Goal: Transaction & Acquisition: Obtain resource

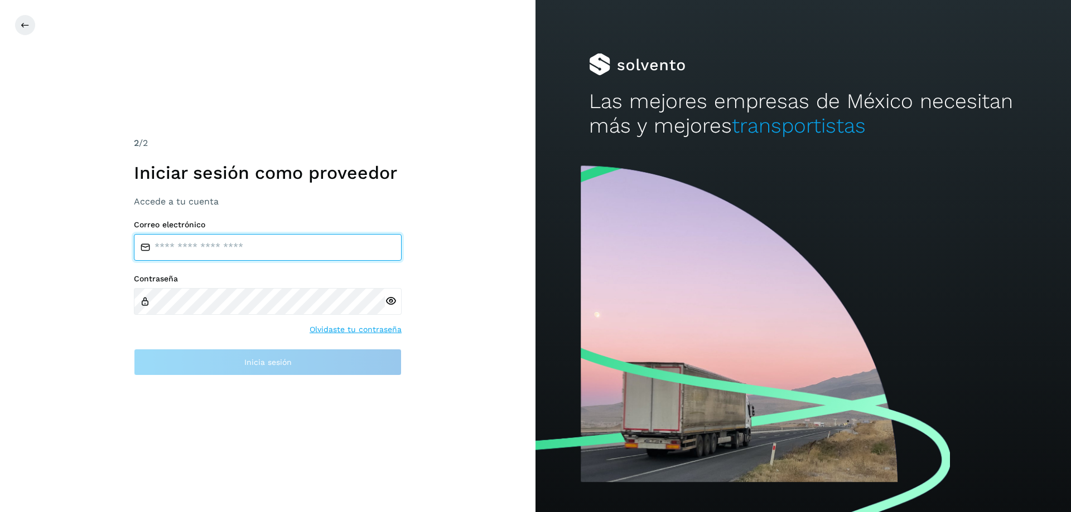
click at [176, 237] on input "email" at bounding box center [268, 247] width 268 height 27
type input "**********"
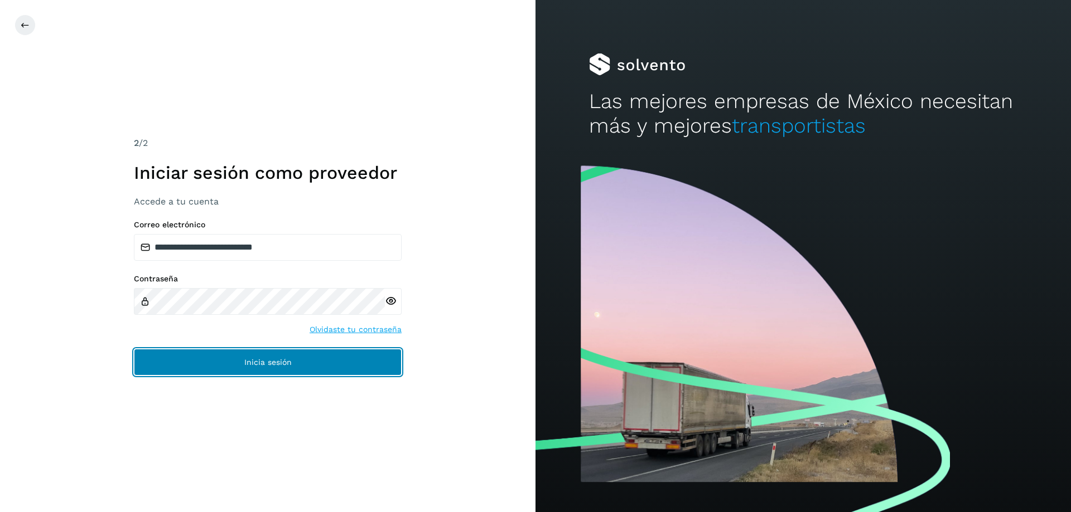
click at [270, 371] on button "Inicia sesión" at bounding box center [268, 362] width 268 height 27
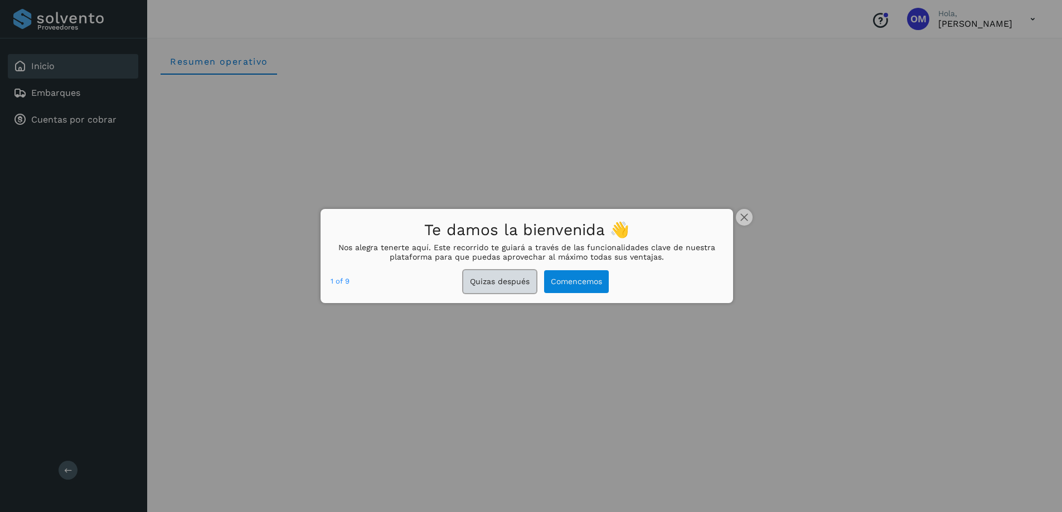
click at [501, 284] on button "Quizas después" at bounding box center [499, 281] width 73 height 23
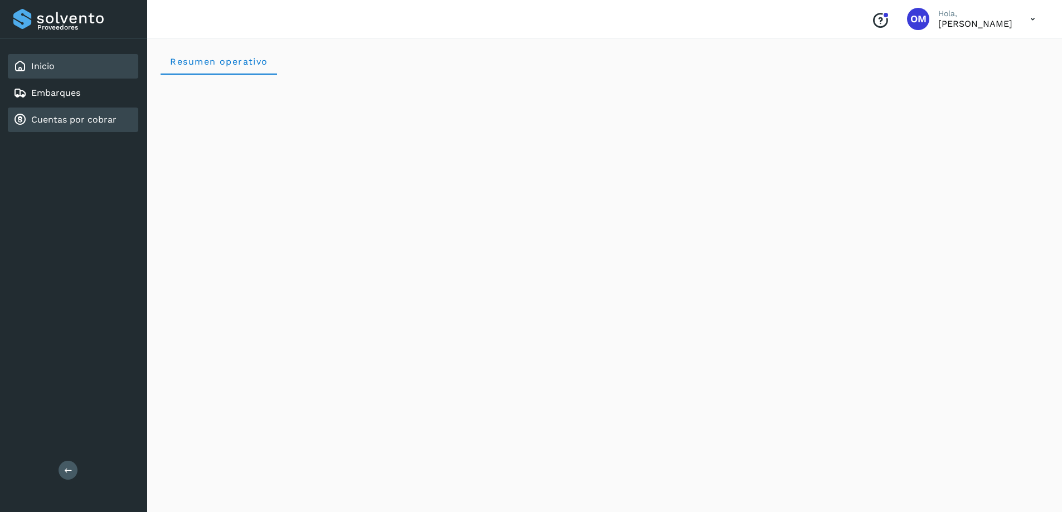
click at [50, 125] on link "Cuentas por cobrar" at bounding box center [73, 119] width 85 height 11
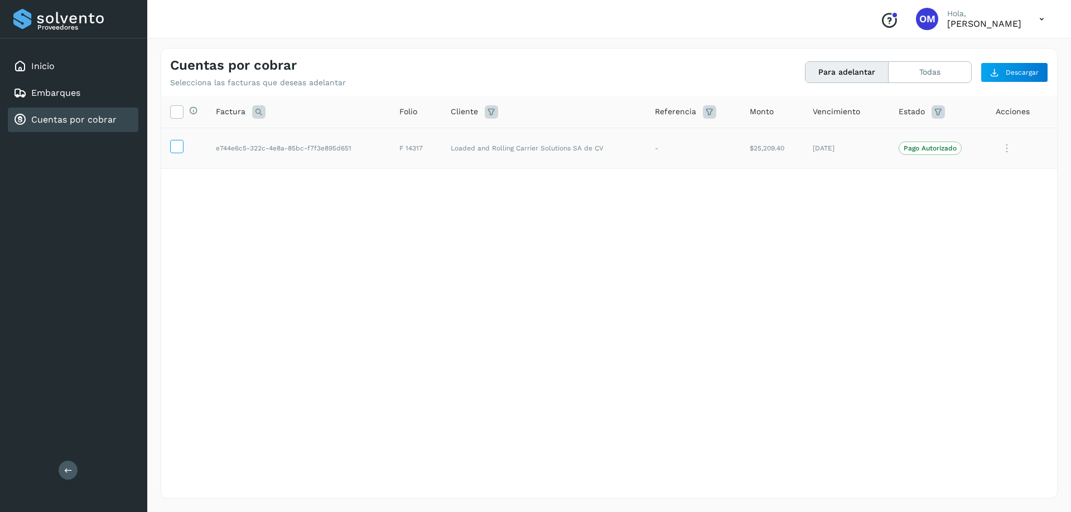
click at [180, 146] on icon at bounding box center [177, 146] width 12 height 12
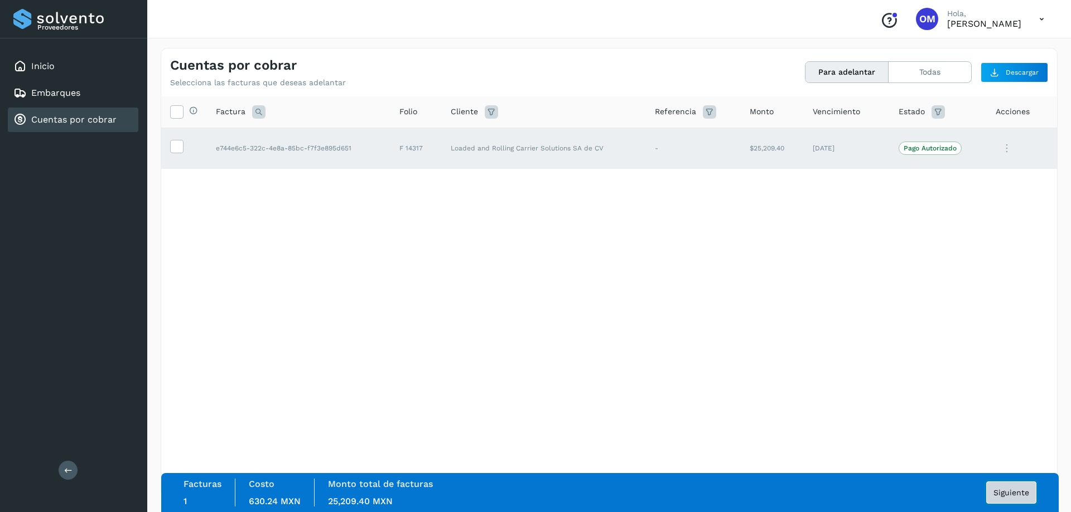
click at [1009, 499] on button "Siguiente" at bounding box center [1011, 493] width 50 height 22
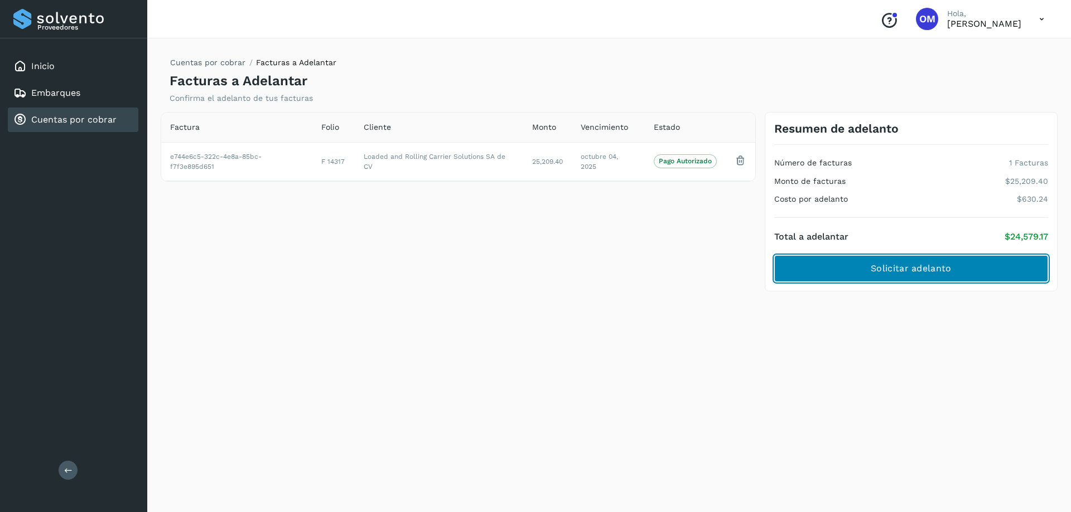
click at [850, 268] on button "Solicitar adelanto" at bounding box center [911, 268] width 274 height 27
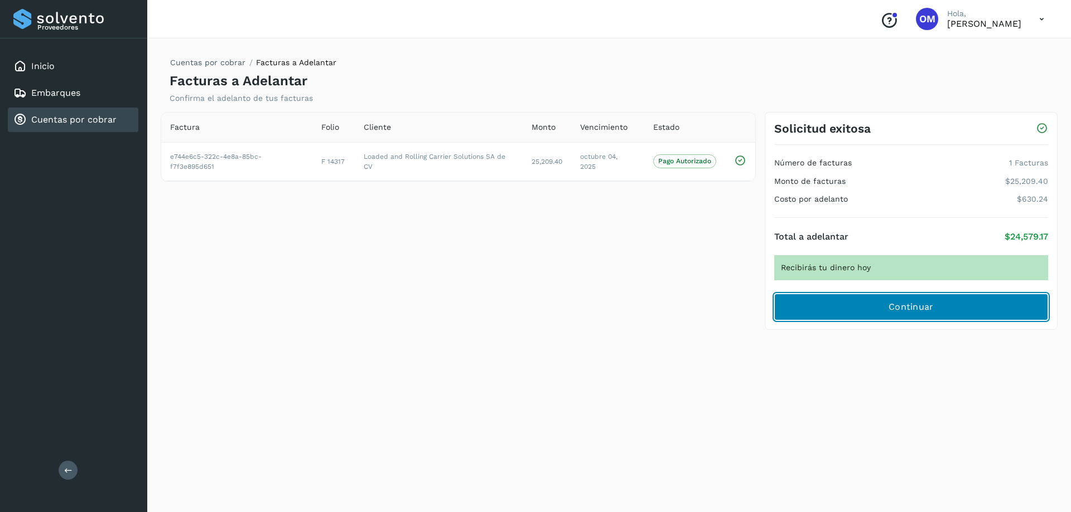
click at [918, 312] on span "Continuar" at bounding box center [910, 307] width 45 height 12
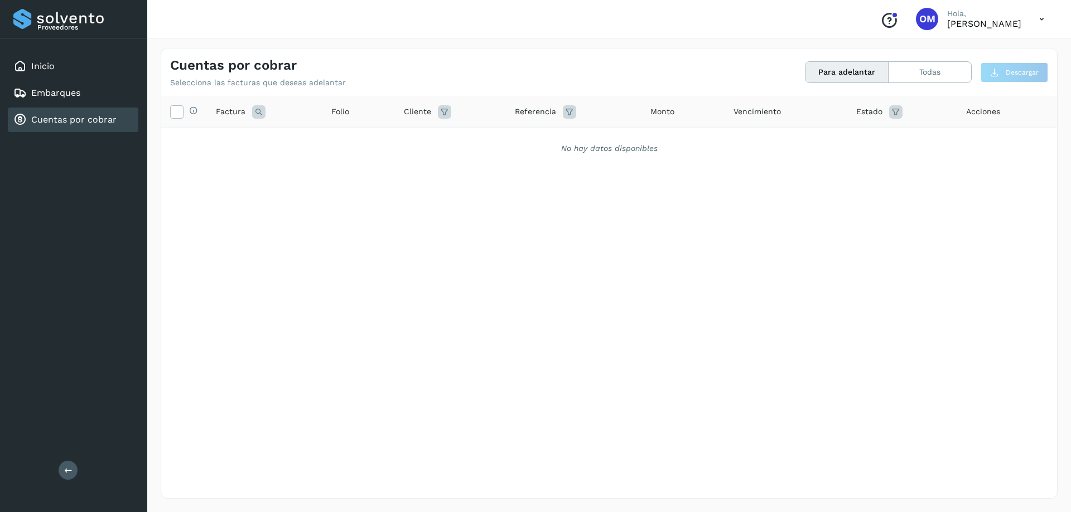
click at [1038, 19] on icon at bounding box center [1041, 19] width 23 height 23
click at [953, 46] on div "Cerrar sesión" at bounding box center [986, 50] width 133 height 21
